Goal: Check status: Check status

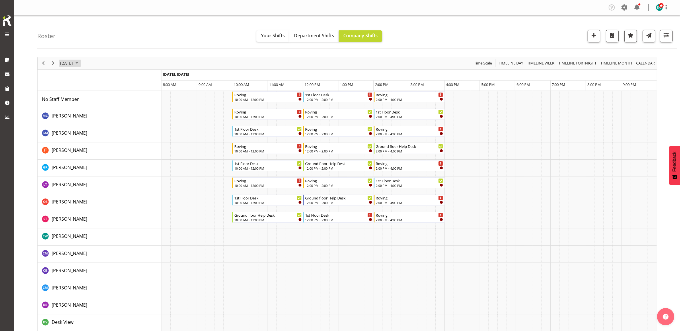
click at [73, 64] on span "September 27, 2025" at bounding box center [66, 63] width 14 height 7
click at [171, 35] on div "Roster Your Shifts Department Shifts Company Shifts All Locations [GEOGRAPHIC_D…" at bounding box center [357, 31] width 640 height 33
click at [483, 65] on span "Time Scale" at bounding box center [482, 63] width 19 height 7
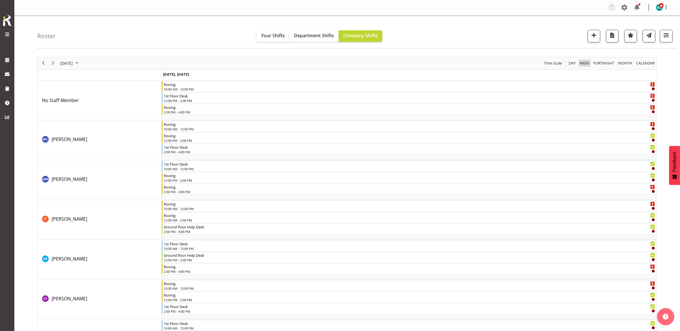
click at [584, 65] on span "Week" at bounding box center [584, 63] width 11 height 7
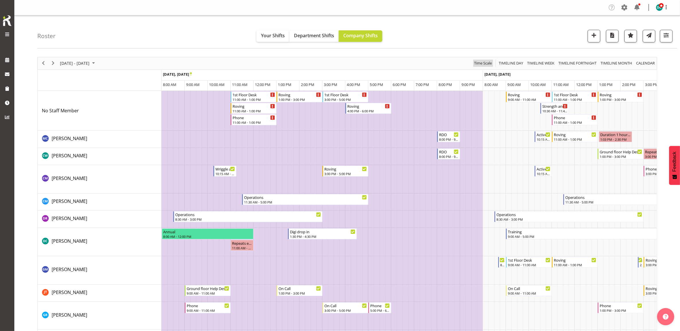
click at [473, 62] on button "Time Scale" at bounding box center [483, 63] width 20 height 7
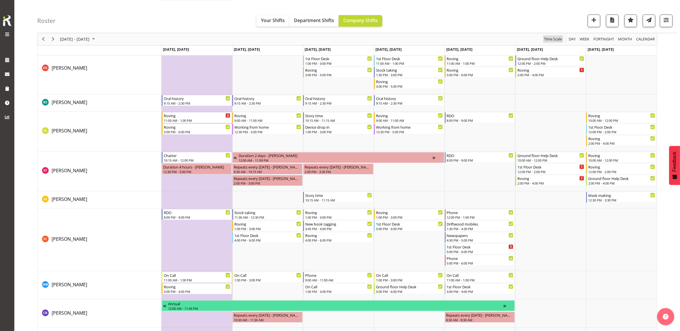
scroll to position [968, 0]
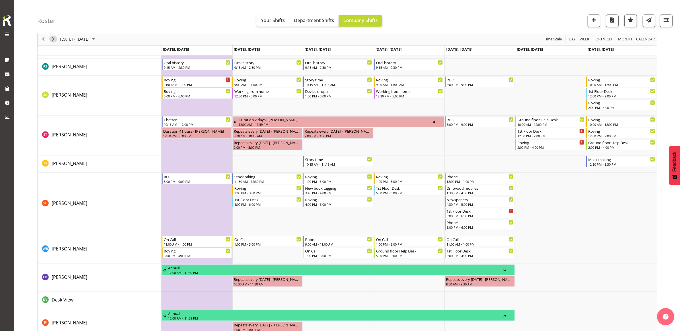
click at [53, 37] on span "Next" at bounding box center [53, 39] width 7 height 7
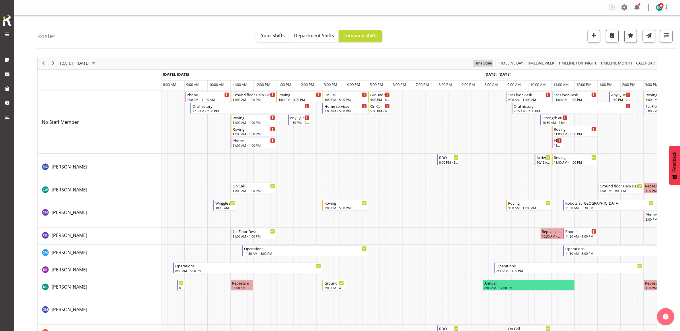
click at [486, 63] on span "Time Scale" at bounding box center [482, 63] width 19 height 7
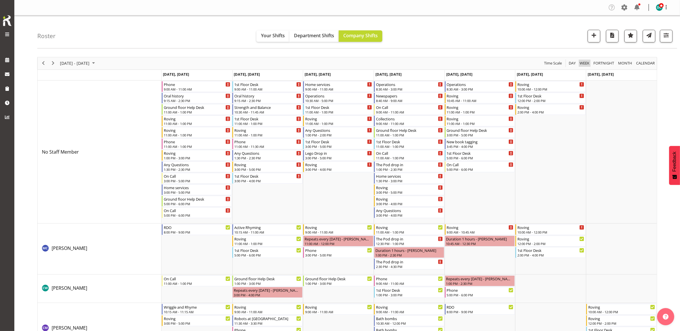
click at [584, 63] on span "Week" at bounding box center [584, 63] width 11 height 7
click at [5, 59] on span at bounding box center [7, 60] width 9 height 9
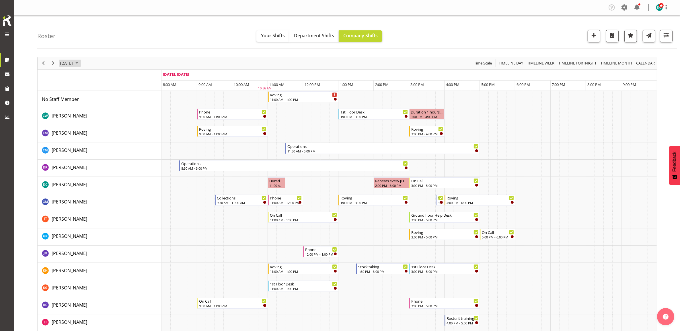
click at [73, 63] on span "[DATE]" at bounding box center [66, 63] width 14 height 7
click at [73, 62] on span "[DATE]" at bounding box center [66, 63] width 14 height 7
drag, startPoint x: 545, startPoint y: 63, endPoint x: 540, endPoint y: 68, distance: 6.5
click at [544, 63] on span "Timeline Week" at bounding box center [540, 63] width 28 height 7
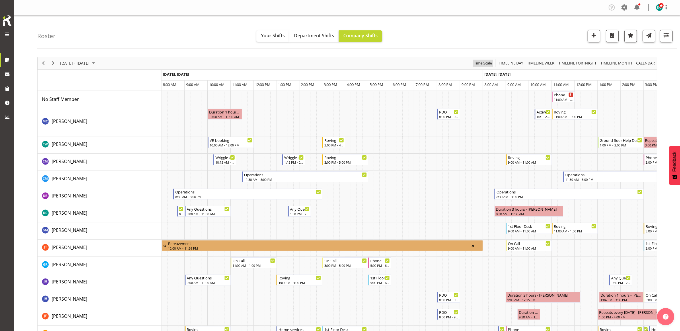
click at [482, 63] on span "Time Scale" at bounding box center [482, 63] width 19 height 7
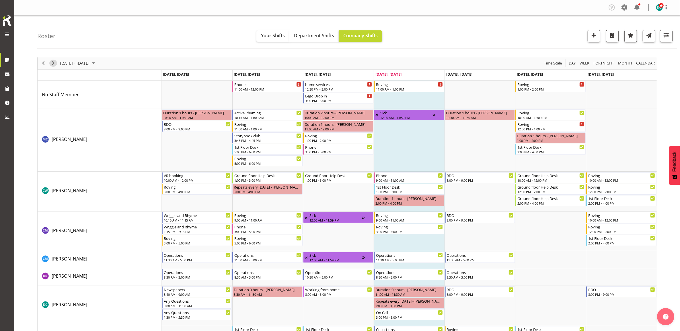
click at [53, 65] on span "Next" at bounding box center [53, 63] width 7 height 7
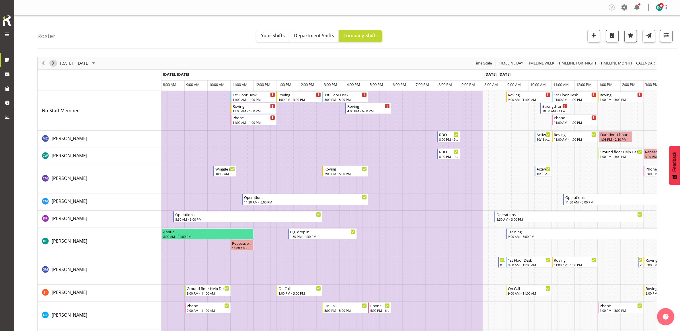
click at [55, 65] on span "Next" at bounding box center [53, 63] width 7 height 7
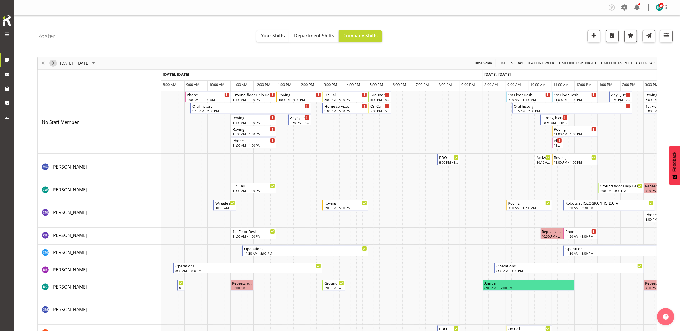
click at [52, 65] on span "Next" at bounding box center [53, 63] width 7 height 7
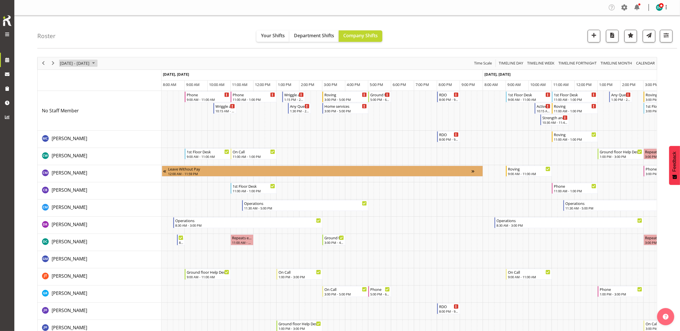
click at [62, 63] on span "[DATE] - [DATE]" at bounding box center [74, 63] width 31 height 7
click at [112, 77] on span "previous month" at bounding box center [110, 78] width 10 height 10
click at [66, 128] on span "22" at bounding box center [66, 126] width 9 height 9
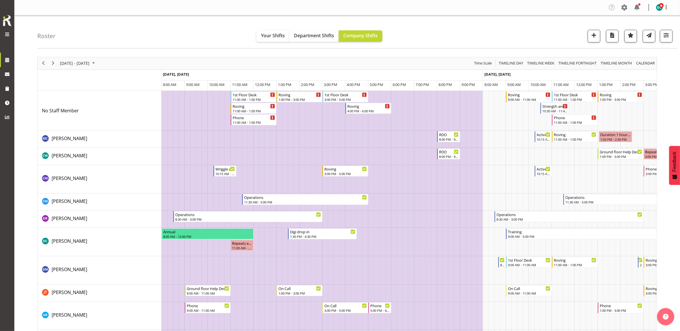
click at [192, 121] on td "Timeline Week of September 22, 2025" at bounding box center [193, 111] width 6 height 40
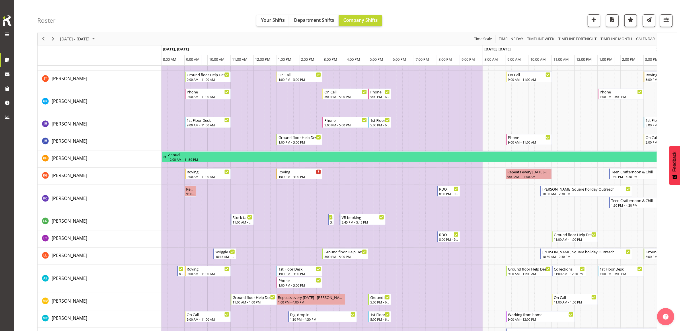
scroll to position [198, 0]
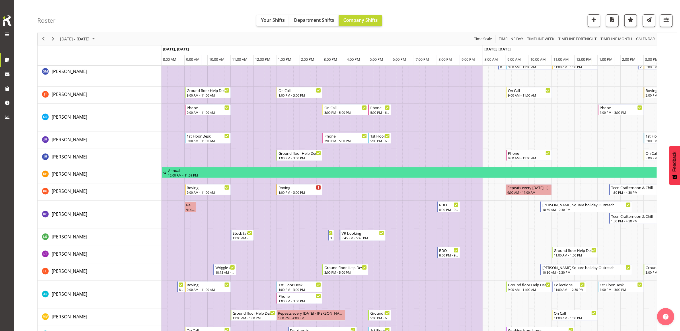
click at [510, 35] on div "Timeline Day" at bounding box center [511, 39] width 28 height 12
click at [511, 33] on div "Roster Your Shifts Department Shifts Company Shifts All Locations [GEOGRAPHIC_D…" at bounding box center [357, 16] width 640 height 33
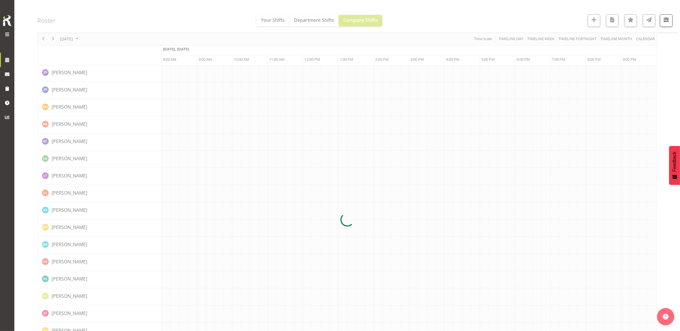
scroll to position [0, 0]
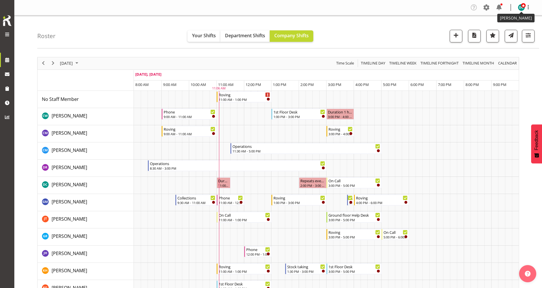
click at [524, 7] on span at bounding box center [523, 5] width 5 height 5
click at [497, 32] on link "Log Out" at bounding box center [504, 30] width 55 height 10
